Goal: Transaction & Acquisition: Obtain resource

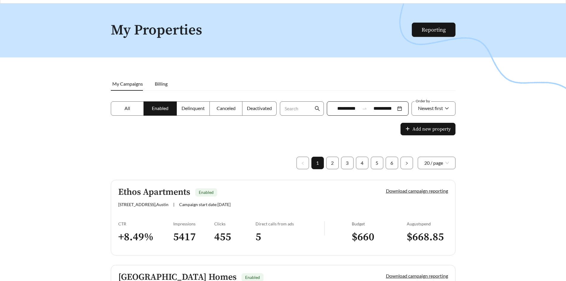
scroll to position [30, 0]
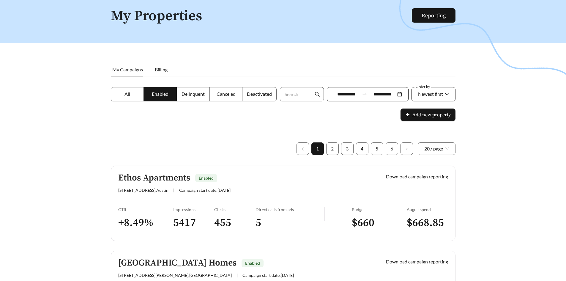
click at [429, 93] on span "Newest first" at bounding box center [430, 94] width 25 height 6
click at [426, 124] on div "A-Z" at bounding box center [432, 127] width 31 height 7
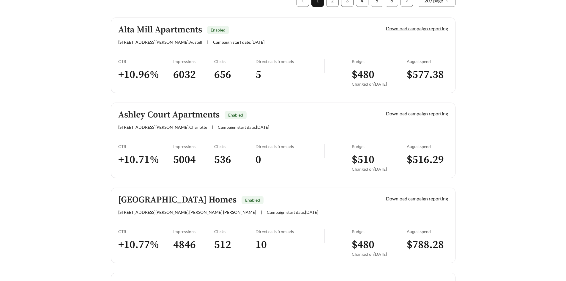
scroll to position [178, 0]
click at [392, 113] on link "Download campaign reporting" at bounding box center [417, 113] width 62 height 6
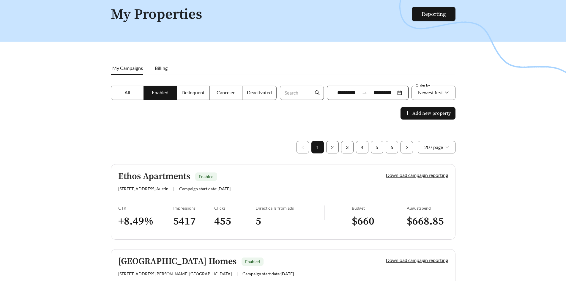
scroll to position [30, 0]
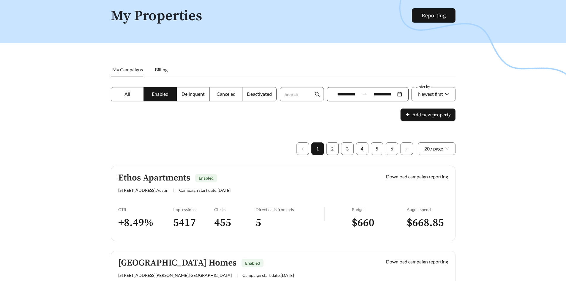
click at [349, 97] on input "**********" at bounding box center [346, 94] width 26 height 7
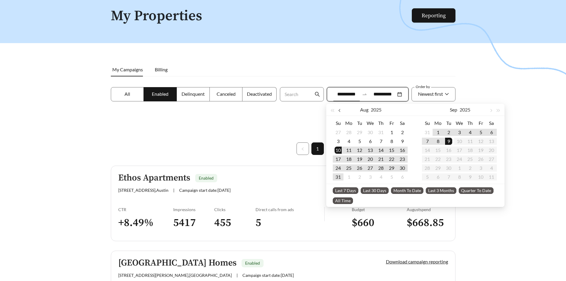
click at [340, 112] on button "button" at bounding box center [340, 110] width 8 height 12
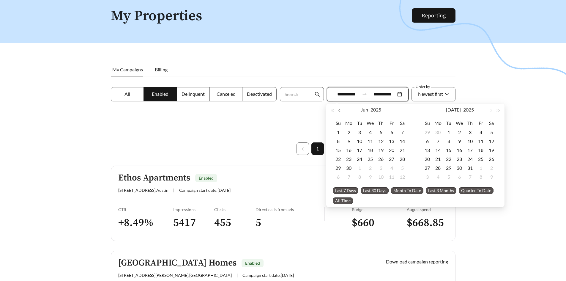
click at [340, 112] on button "button" at bounding box center [340, 110] width 8 height 12
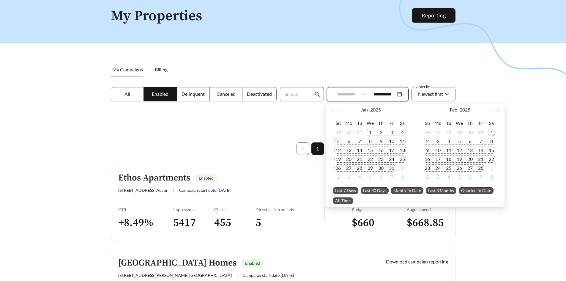
type input "**********"
click at [370, 130] on div "1" at bounding box center [369, 132] width 7 height 7
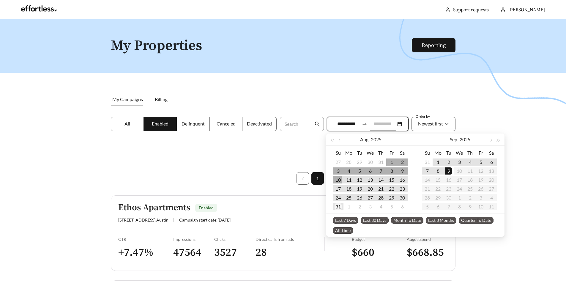
type input "**********"
click at [334, 208] on div "31" at bounding box center [337, 206] width 7 height 7
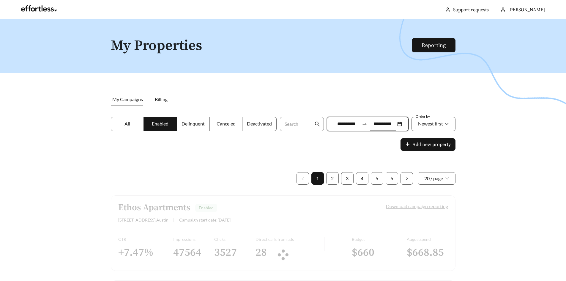
click at [474, 151] on div at bounding box center [283, 159] width 566 height 281
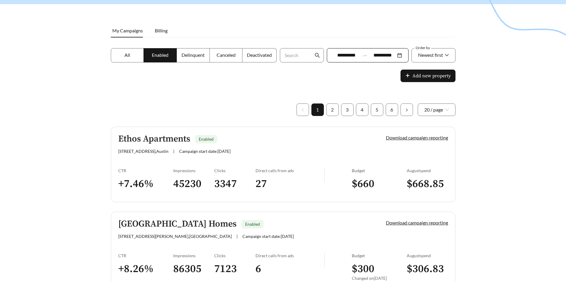
scroll to position [30, 0]
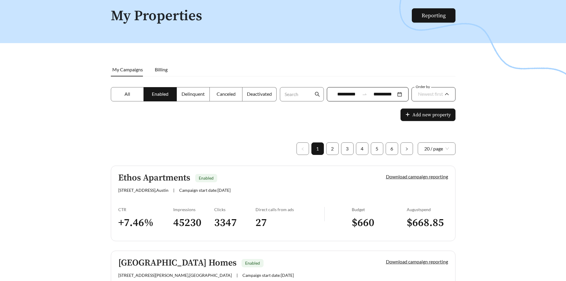
click at [439, 98] on div "Newest first" at bounding box center [430, 94] width 25 height 12
click at [435, 124] on div "A-Z" at bounding box center [433, 128] width 45 height 10
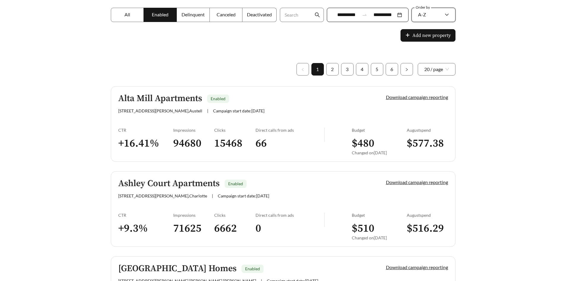
scroll to position [119, 0]
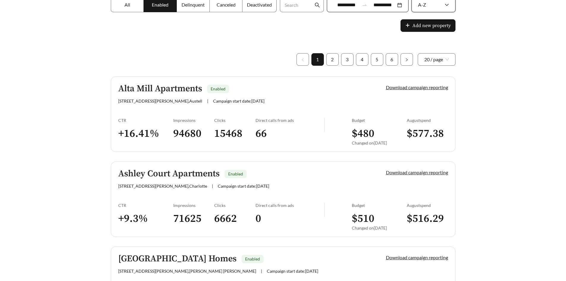
click at [425, 172] on link "Download campaign reporting" at bounding box center [417, 172] width 62 height 6
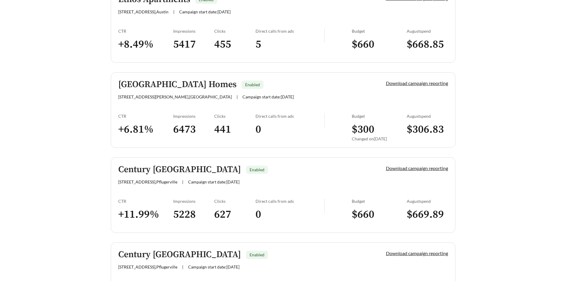
scroll to position [30, 0]
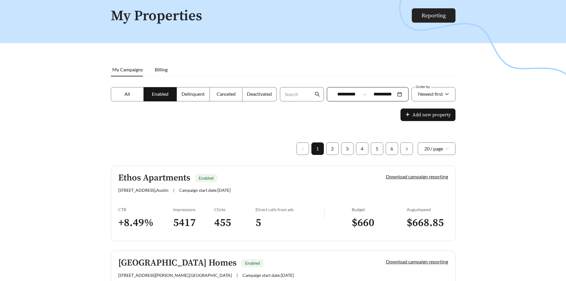
click at [431, 15] on link "Reporting" at bounding box center [433, 15] width 24 height 7
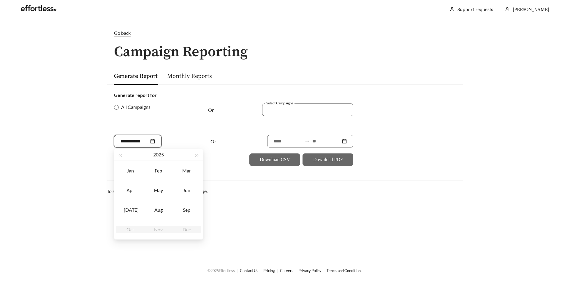
click at [139, 141] on input at bounding box center [135, 141] width 29 height 7
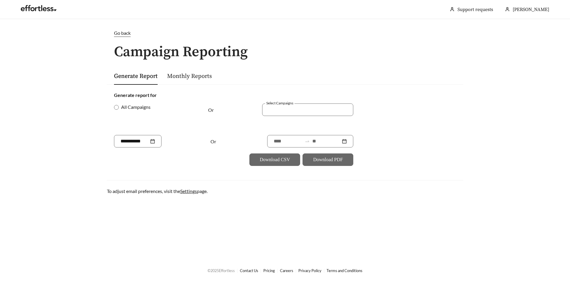
click at [171, 125] on div "All Campaigns" at bounding box center [154, 118] width 80 height 31
click at [125, 105] on span "All Campaigns" at bounding box center [136, 106] width 34 height 7
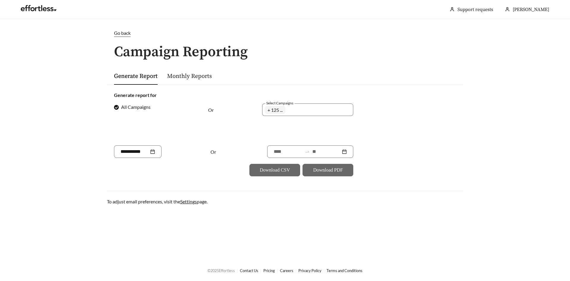
click at [121, 106] on span "All Campaigns" at bounding box center [136, 106] width 34 height 7
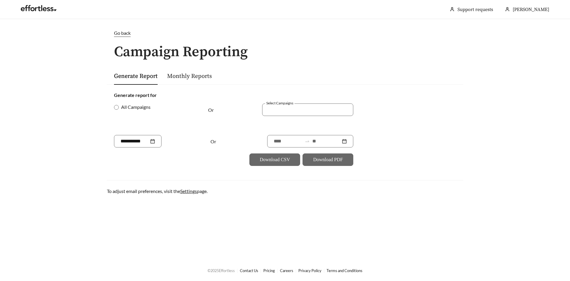
click at [182, 140] on div at bounding box center [154, 141] width 80 height 12
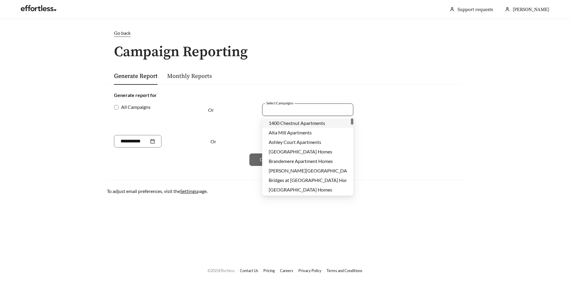
click at [276, 114] on div at bounding box center [307, 109] width 91 height 12
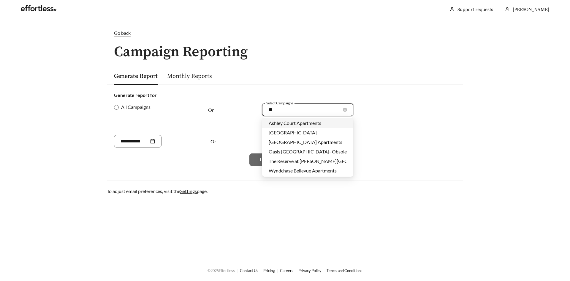
type input "***"
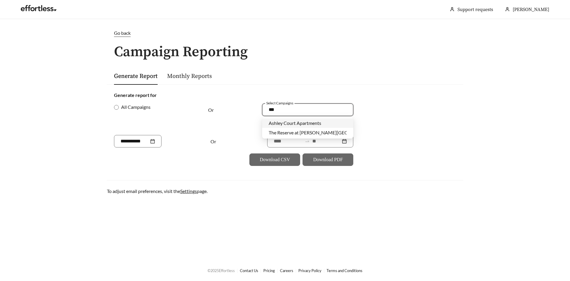
click at [300, 124] on span "Ashley Court Apartments" at bounding box center [295, 123] width 53 height 6
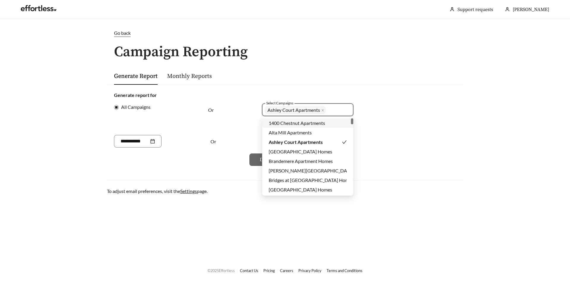
click at [377, 116] on form "Generate report for All Campaigns Or Select Campaigns Ashley Court Apartments +…" at bounding box center [285, 128] width 342 height 74
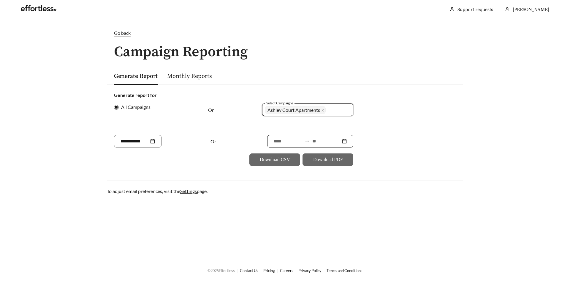
click at [285, 143] on input at bounding box center [288, 141] width 29 height 7
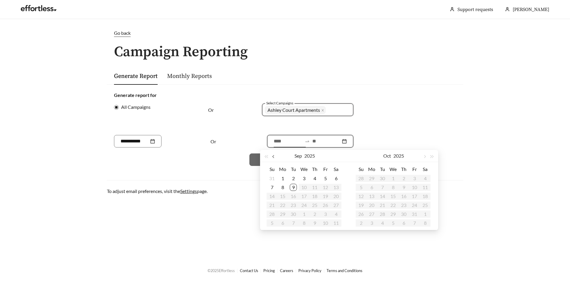
click at [276, 156] on button "button" at bounding box center [274, 156] width 8 height 12
click at [277, 156] on button "button" at bounding box center [274, 156] width 8 height 12
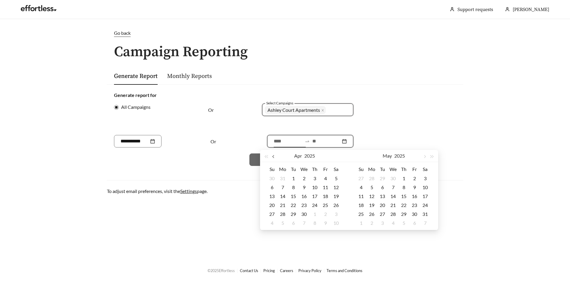
click at [277, 156] on button "button" at bounding box center [274, 156] width 8 height 12
type input "**********"
click at [304, 176] on div "1" at bounding box center [304, 178] width 7 height 7
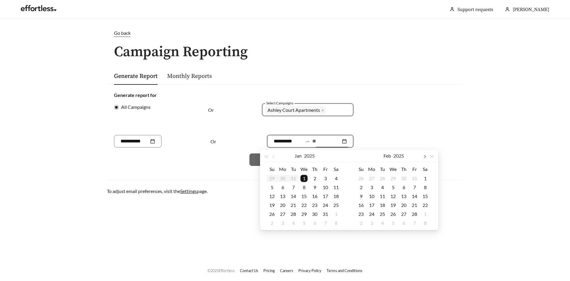
click at [425, 159] on button "button" at bounding box center [425, 156] width 8 height 12
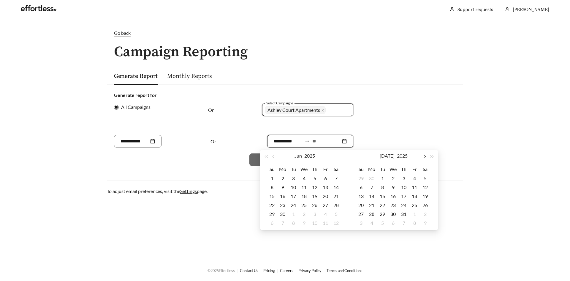
click at [425, 159] on button "button" at bounding box center [425, 156] width 8 height 12
type input "**********"
click at [360, 223] on div "31" at bounding box center [361, 222] width 7 height 7
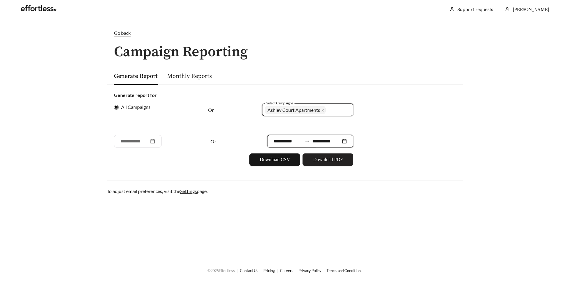
click at [320, 163] on span "Download PDF" at bounding box center [328, 159] width 30 height 7
